Goal: Download file/media

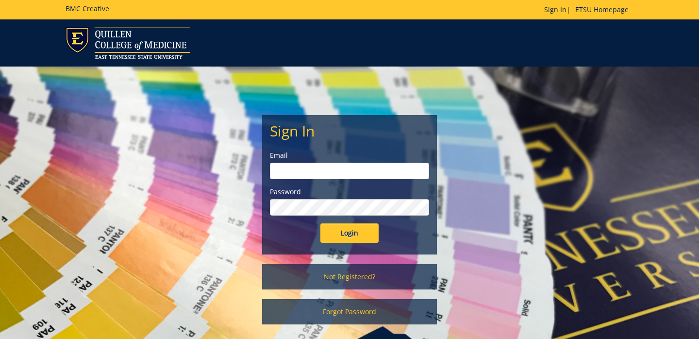
click at [364, 174] on input "email" at bounding box center [349, 171] width 159 height 17
type input "[EMAIL_ADDRESS][DOMAIN_NAME]"
click at [321, 223] on input "Login" at bounding box center [350, 232] width 58 height 19
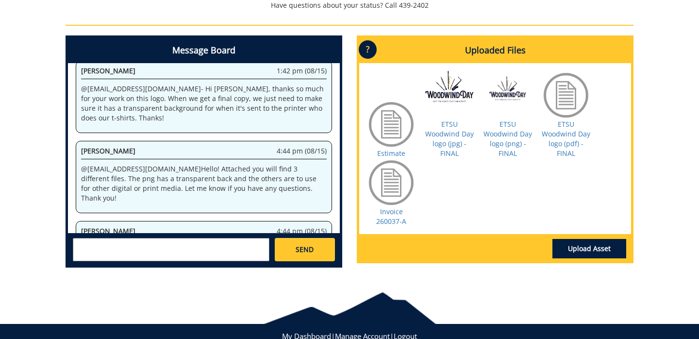
scroll to position [371, 0]
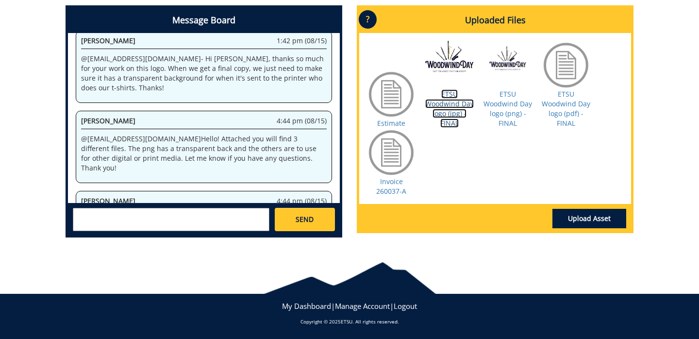
click at [452, 111] on link "ETSU Woodwind Day logo (jpg) - FINAL" at bounding box center [449, 108] width 49 height 38
click at [505, 106] on link "ETSU Woodwind Day logo (png) - FINAL" at bounding box center [508, 108] width 49 height 38
click at [565, 104] on link "ETSU Woodwind Day logo (pdf) - FINAL" at bounding box center [566, 108] width 49 height 38
click at [448, 115] on link "ETSU Woodwind Day logo (jpg) - FINAL" at bounding box center [449, 108] width 49 height 38
